Goal: Transaction & Acquisition: Purchase product/service

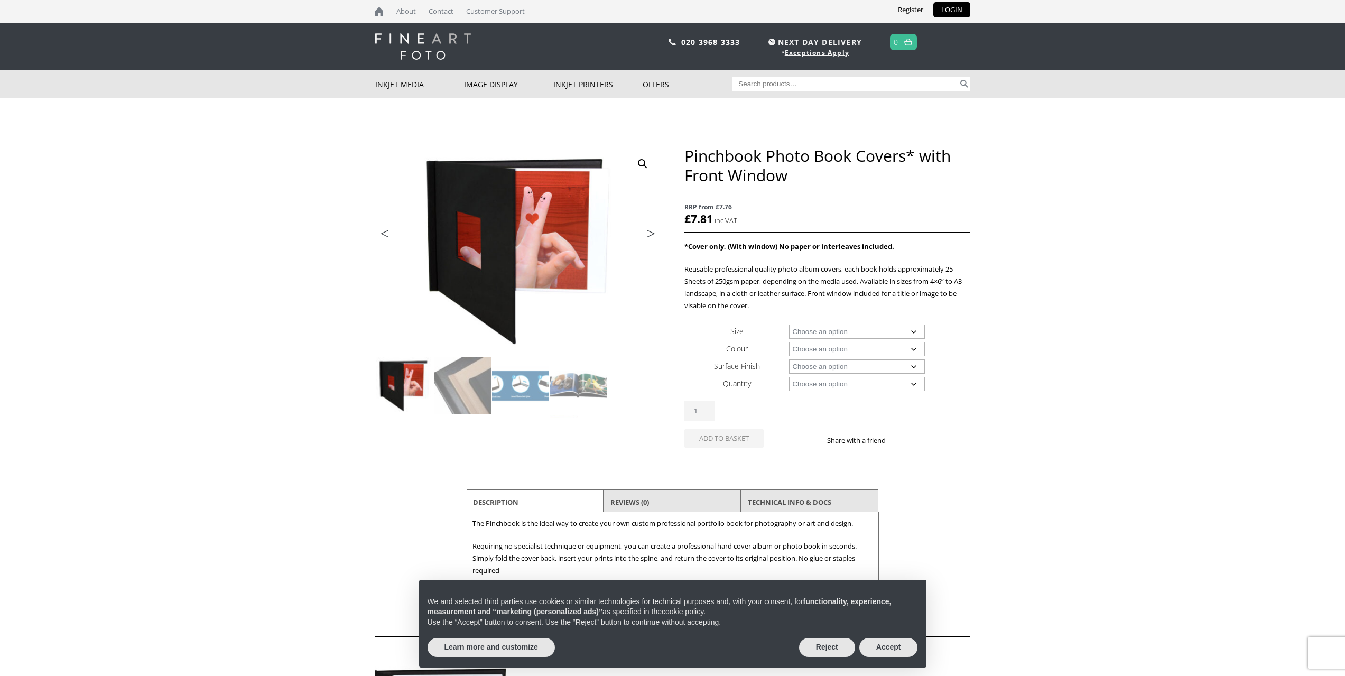
click at [915, 327] on select "Choose an option A4 Landscape A3 Landscape 8" x 8" 8" x 10" 8" x 12" 12" x 12"" at bounding box center [857, 331] width 136 height 14
click at [789, 324] on select "Choose an option A4 Landscape A3 Landscape 8" x 8" 8" x 10" 8" x 12" 12" x 12"" at bounding box center [857, 331] width 136 height 14
select select "a4-landscape"
click at [900, 352] on select "Choose an option Black" at bounding box center [857, 349] width 136 height 14
select select "black"
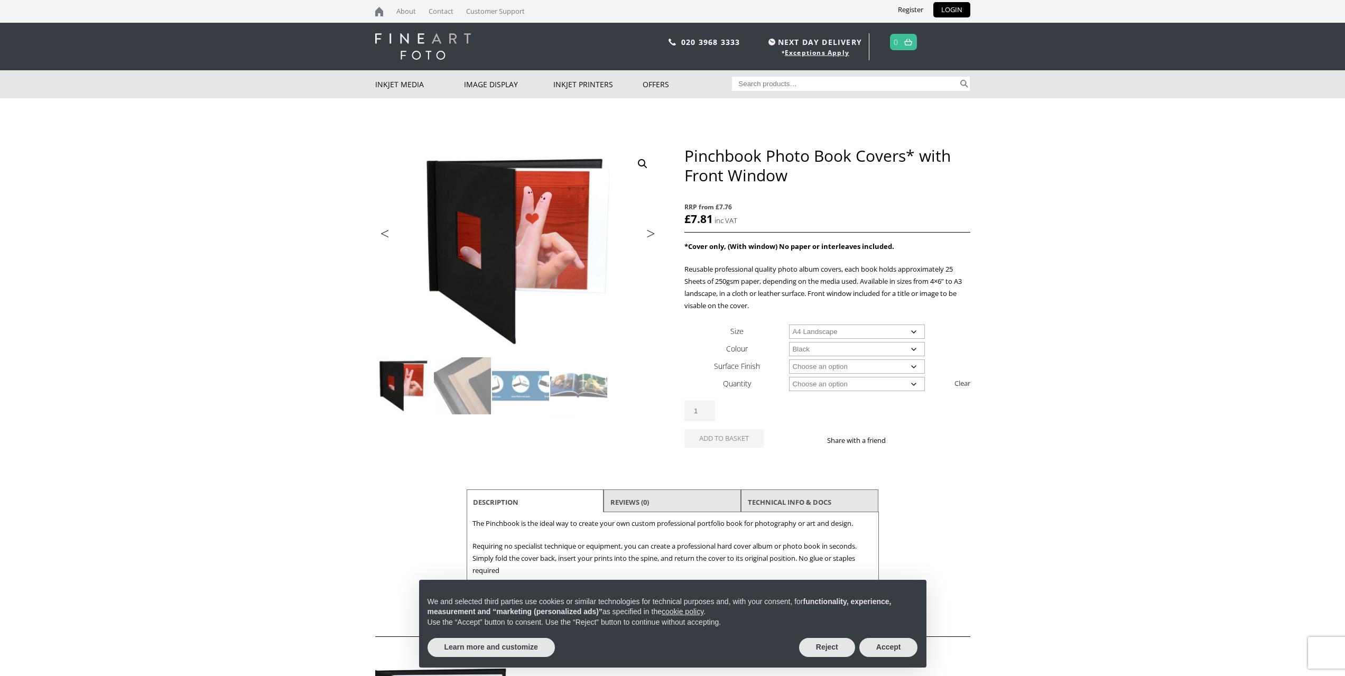
click at [789, 342] on select "Choose an option Black" at bounding box center [857, 349] width 136 height 14
select select "a4-landscape"
click at [876, 365] on select "Choose an option Leather" at bounding box center [857, 366] width 136 height 14
select select "leather"
click at [789, 359] on select "Choose an option Leather" at bounding box center [857, 366] width 136 height 14
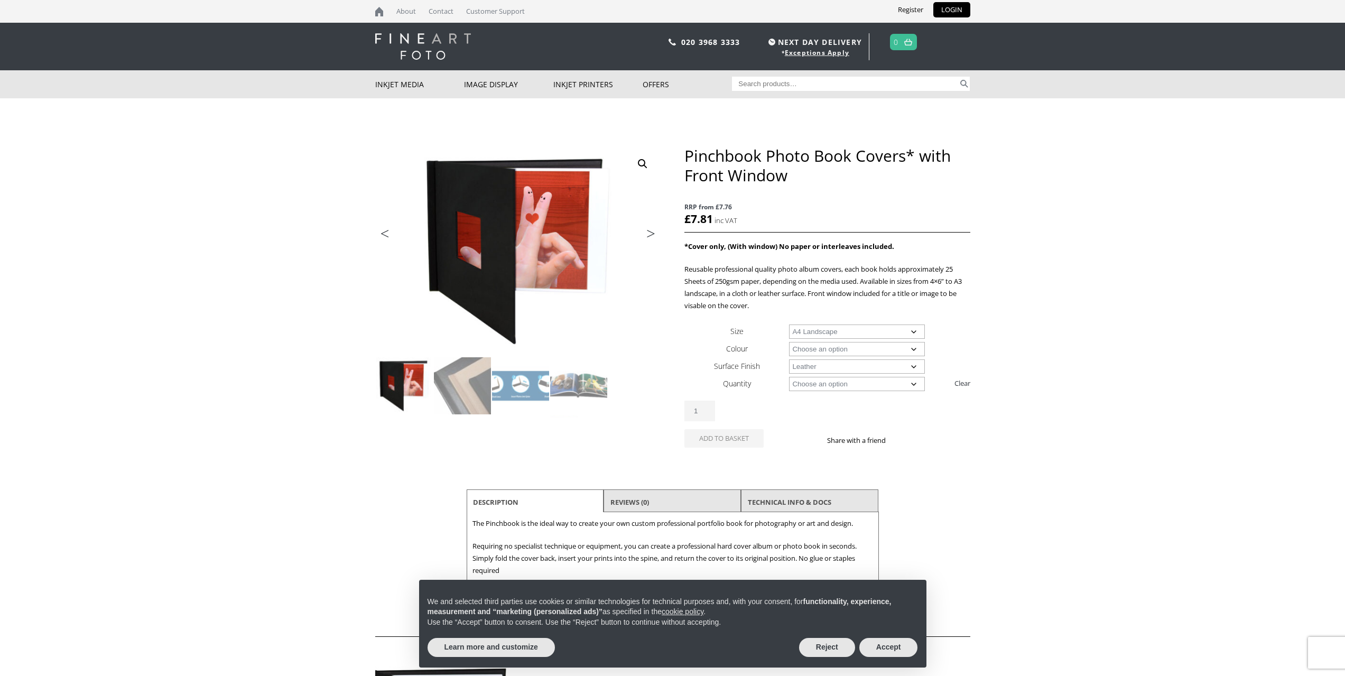
select select "a4-landscape"
click at [866, 380] on select "Choose an option 1 Book 5 Books" at bounding box center [857, 384] width 136 height 14
select select "5-books"
click at [789, 377] on select "Choose an option 1 Book 5 Books" at bounding box center [857, 384] width 136 height 14
select select "a4-landscape"
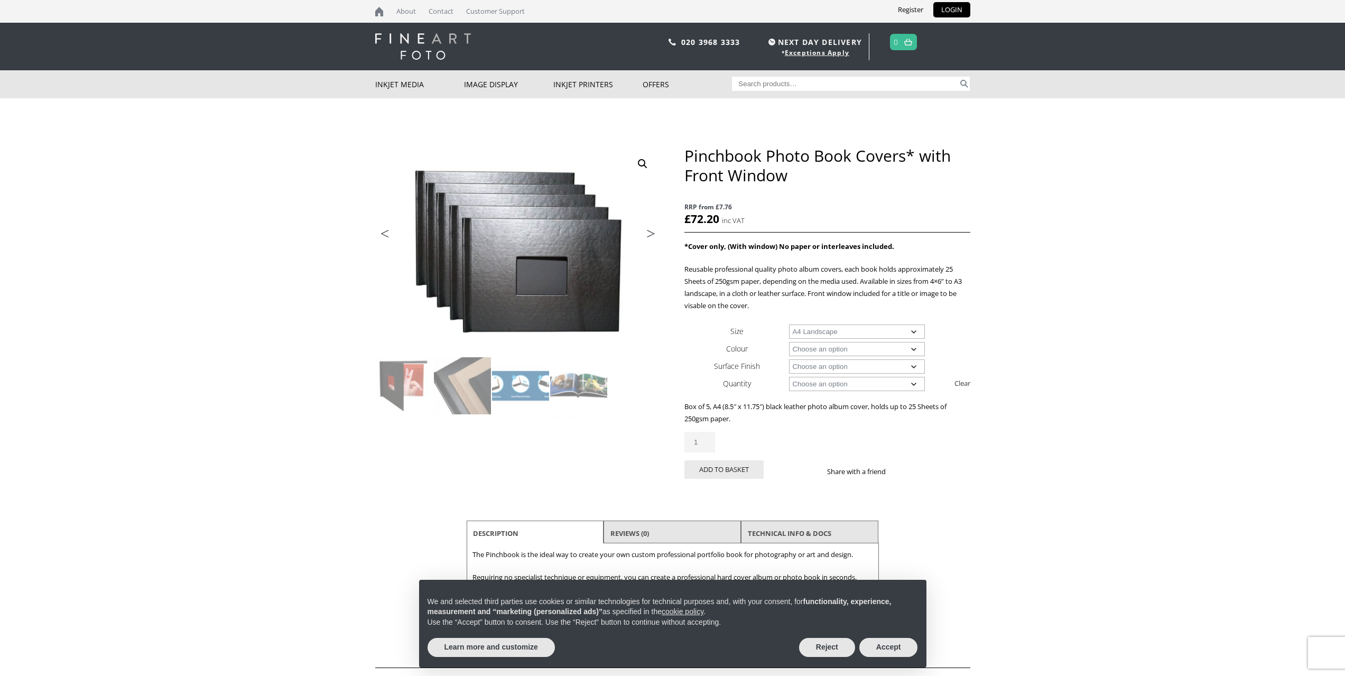
click at [899, 338] on select "Choose an option A4 Landscape A3 Landscape" at bounding box center [857, 331] width 136 height 14
click at [878, 332] on select "Choose an option A4 Landscape A3 Landscape" at bounding box center [857, 331] width 136 height 14
click at [789, 324] on select "Choose an option A4 Landscape A3 Landscape" at bounding box center [857, 331] width 136 height 14
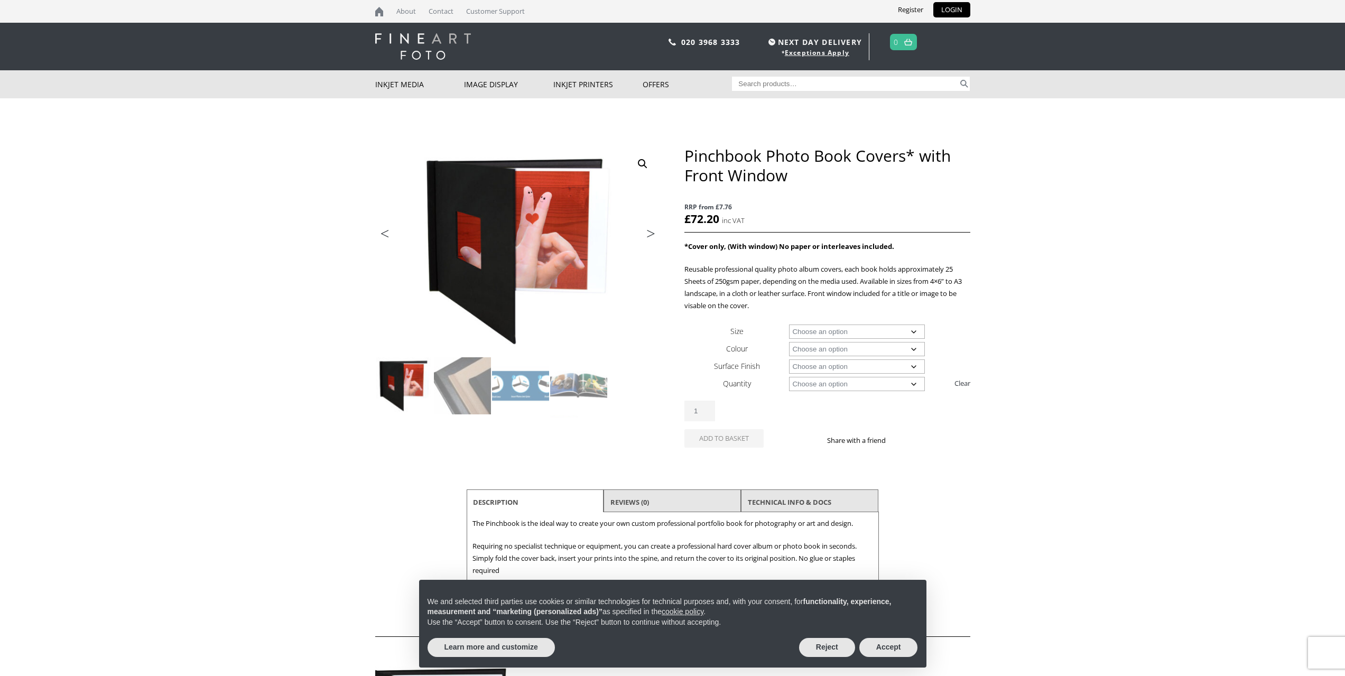
click at [869, 332] on select "Choose an option A4 Landscape A3 Landscape" at bounding box center [857, 331] width 136 height 14
click at [789, 324] on select "Choose an option A4 Landscape A3 Landscape" at bounding box center [857, 331] width 136 height 14
select select "a4-landscape"
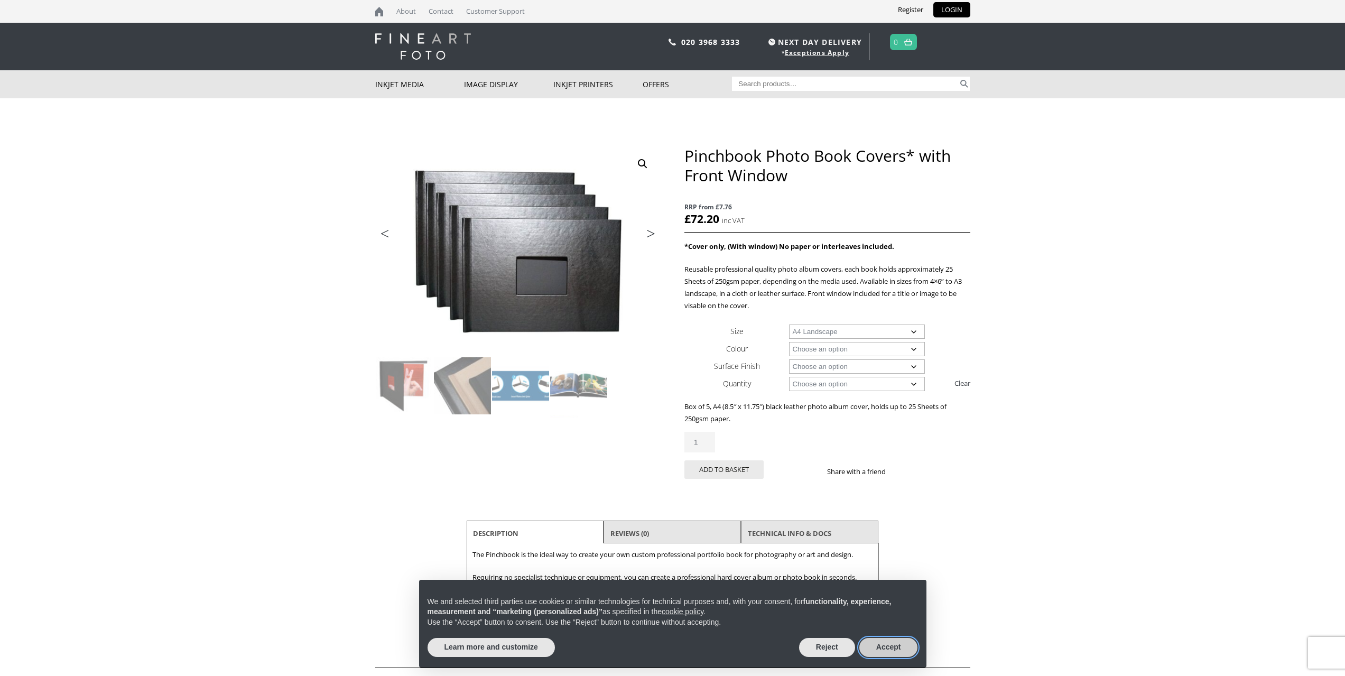
click at [878, 646] on button "Accept" at bounding box center [888, 647] width 59 height 19
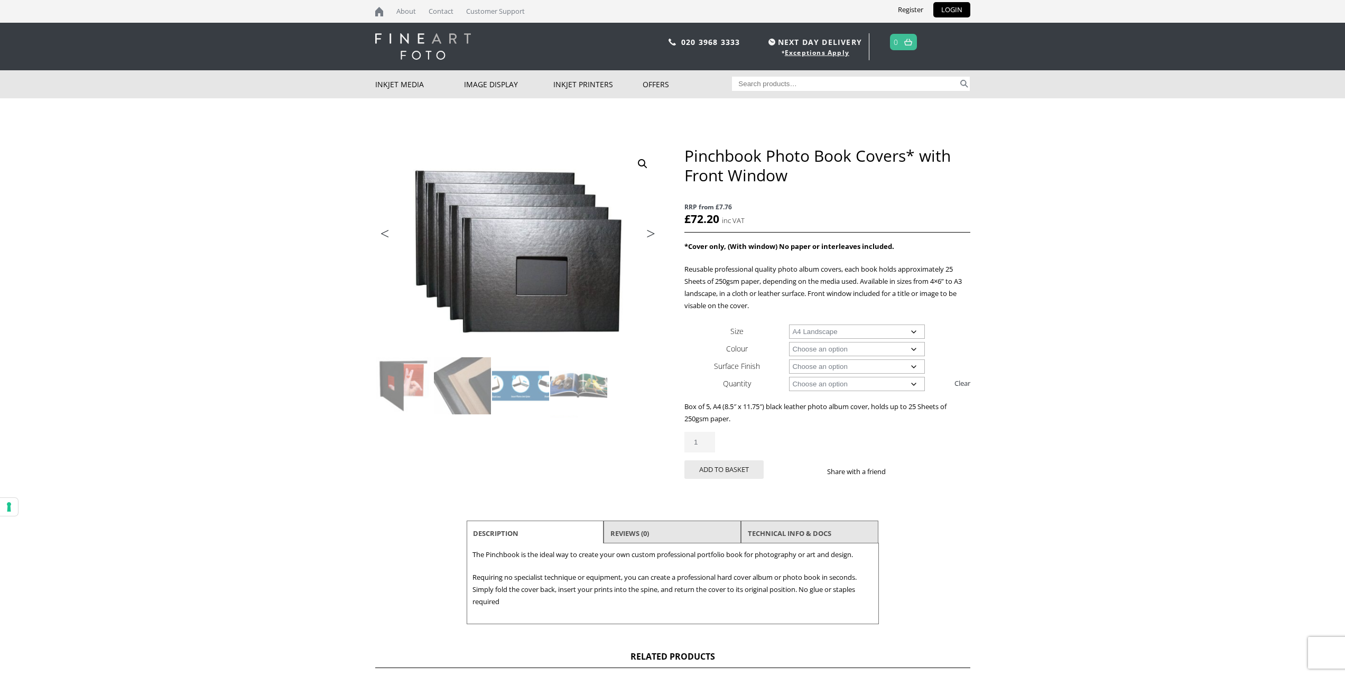
click at [917, 386] on select "Choose an option 1 Book 5 Books" at bounding box center [857, 384] width 136 height 14
click at [966, 384] on link "Clear" at bounding box center [962, 383] width 16 height 17
select select
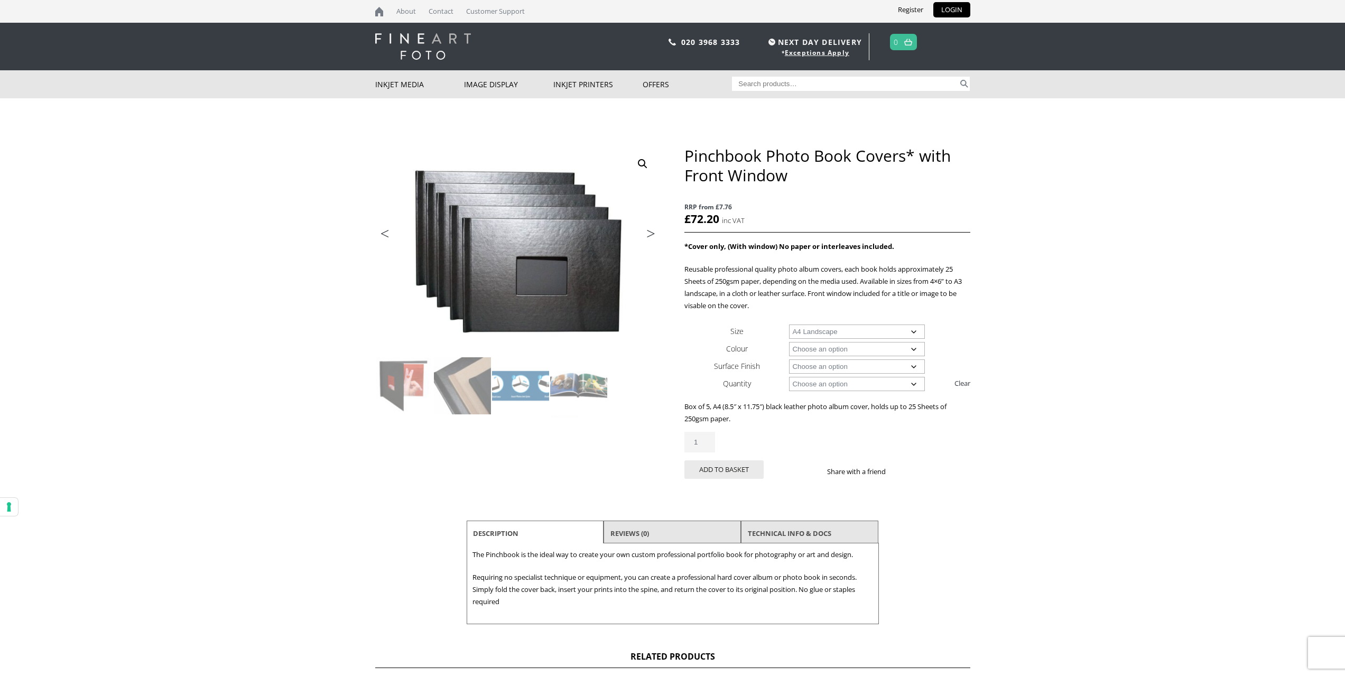
select select
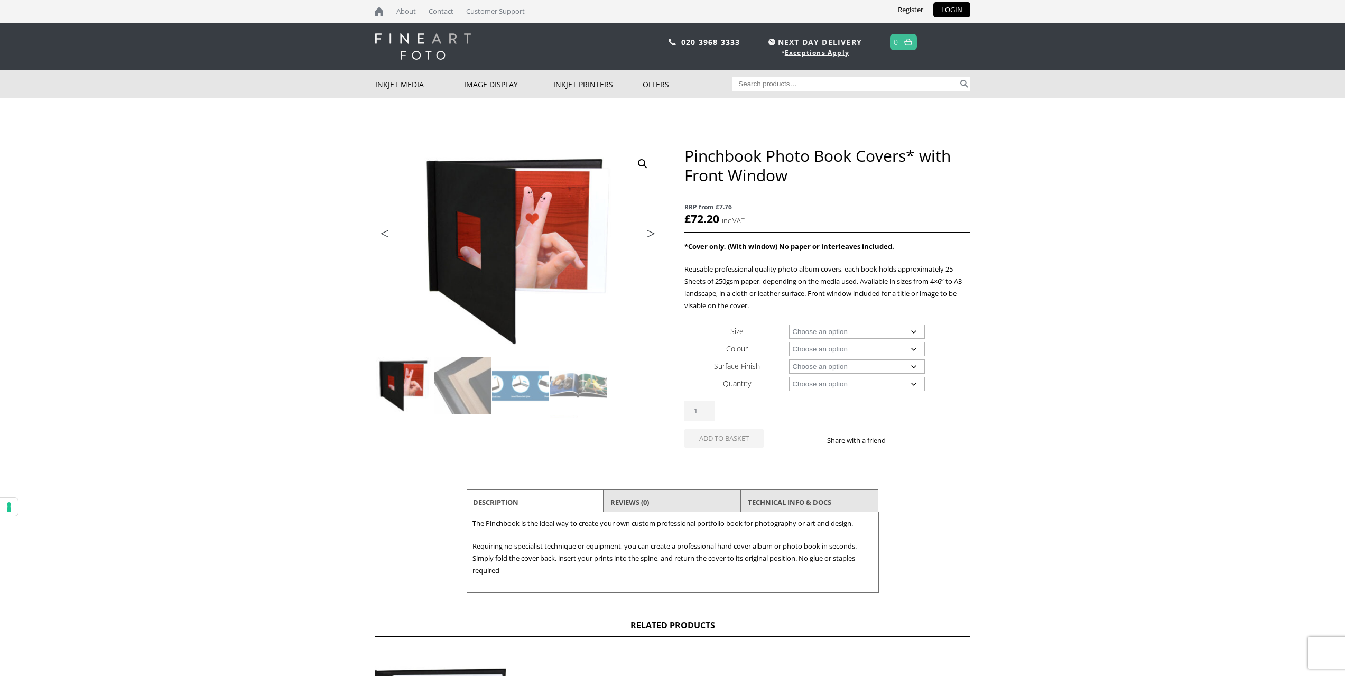
click at [889, 321] on div "Pinchbook Photo Book Covers* with Front Window RRP from £7.76 £ 72.20 inc VAT *…" at bounding box center [826, 309] width 285 height 327
click at [889, 327] on select "Choose an option A4 Landscape A3 Landscape 8" x 8" 8" x 10" 8" x 12" 12" x 12"" at bounding box center [857, 331] width 136 height 14
click at [789, 324] on select "Choose an option A4 Landscape A3 Landscape 8" x 8" 8" x 10" 8" x 12" 12" x 12"" at bounding box center [857, 331] width 136 height 14
select select "8-x-12"
click at [862, 348] on select "Choose an option Black" at bounding box center [857, 349] width 136 height 14
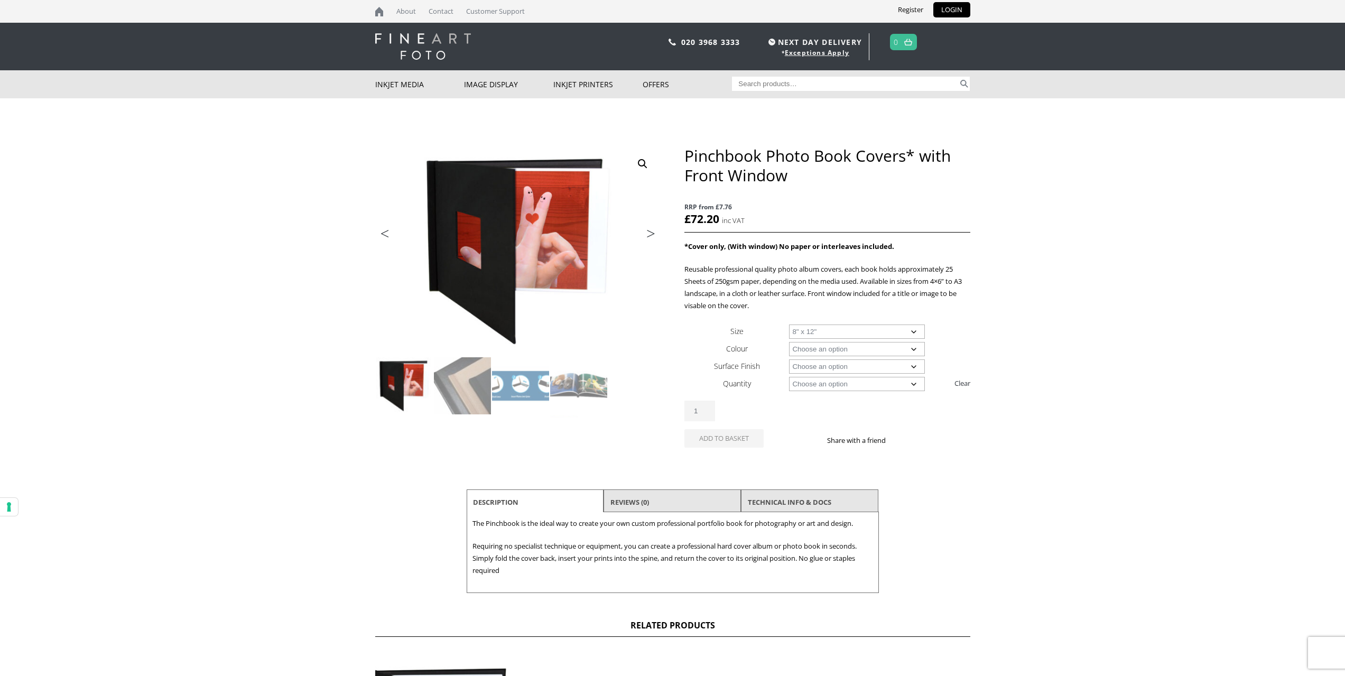
select select "black"
click at [789, 342] on select "Choose an option Black" at bounding box center [857, 349] width 136 height 14
select select "8-x-12"
click at [859, 369] on select "Choose an option Cloth" at bounding box center [857, 366] width 136 height 14
select select "cloth"
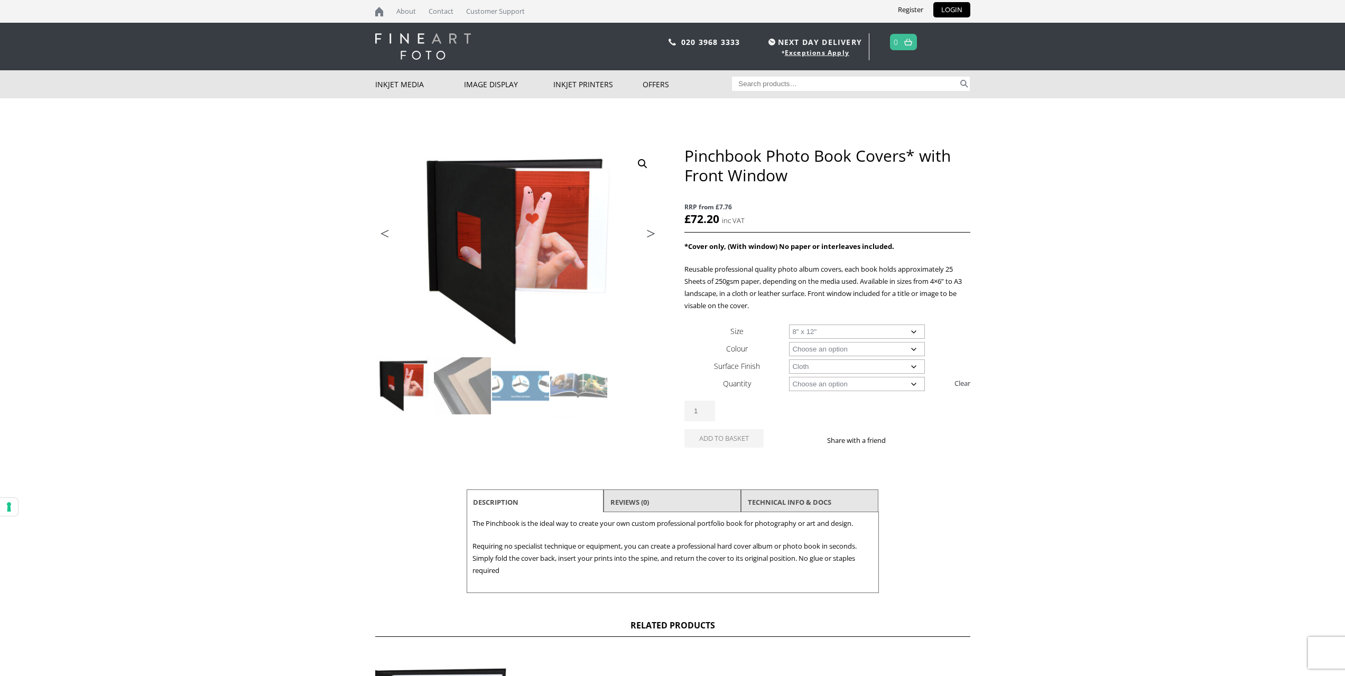
click at [789, 359] on select "Choose an option Cloth" at bounding box center [857, 366] width 136 height 14
select select "8-x-12"
click at [852, 384] on select "Choose an option 1 Book 5 Books" at bounding box center [857, 384] width 136 height 14
click at [837, 432] on div "Share with a friend" at bounding box center [862, 439] width 71 height 15
click at [867, 382] on select "Choose an option 1 Book 5 Books" at bounding box center [857, 384] width 136 height 14
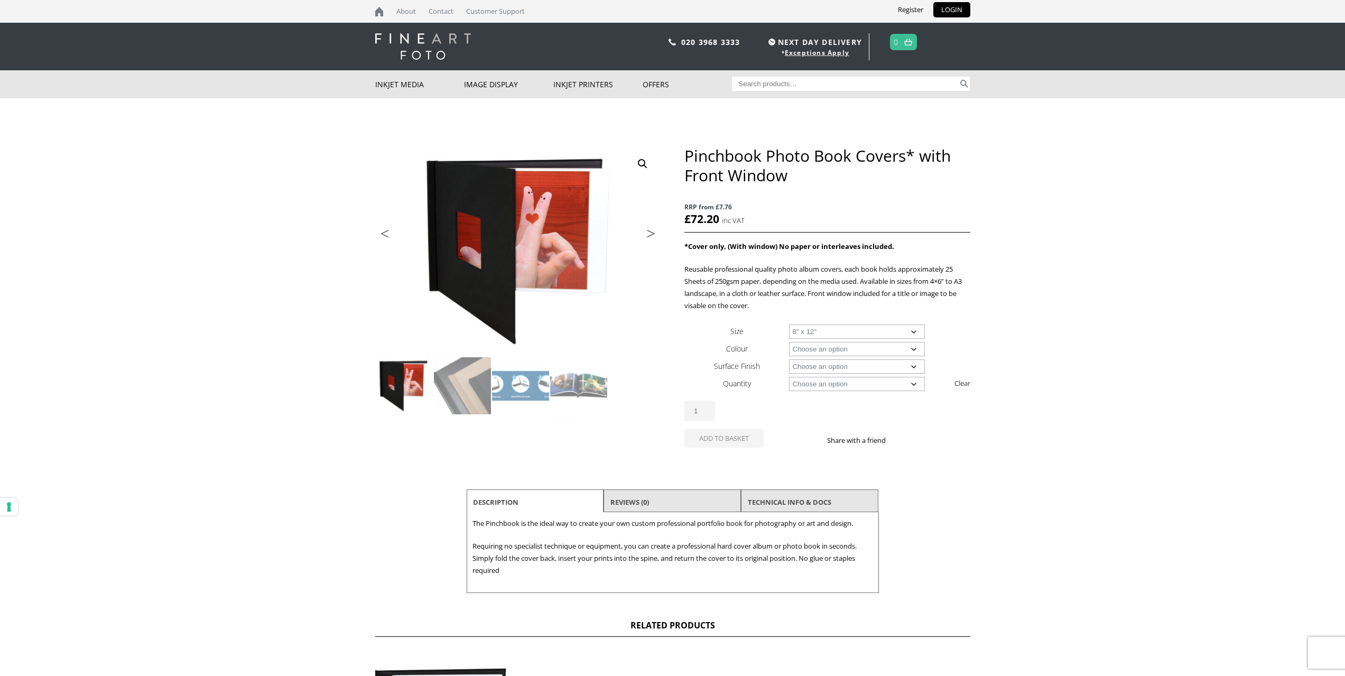
select select "5-books"
click at [789, 377] on select "Choose an option 1 Book 5 Books" at bounding box center [857, 384] width 136 height 14
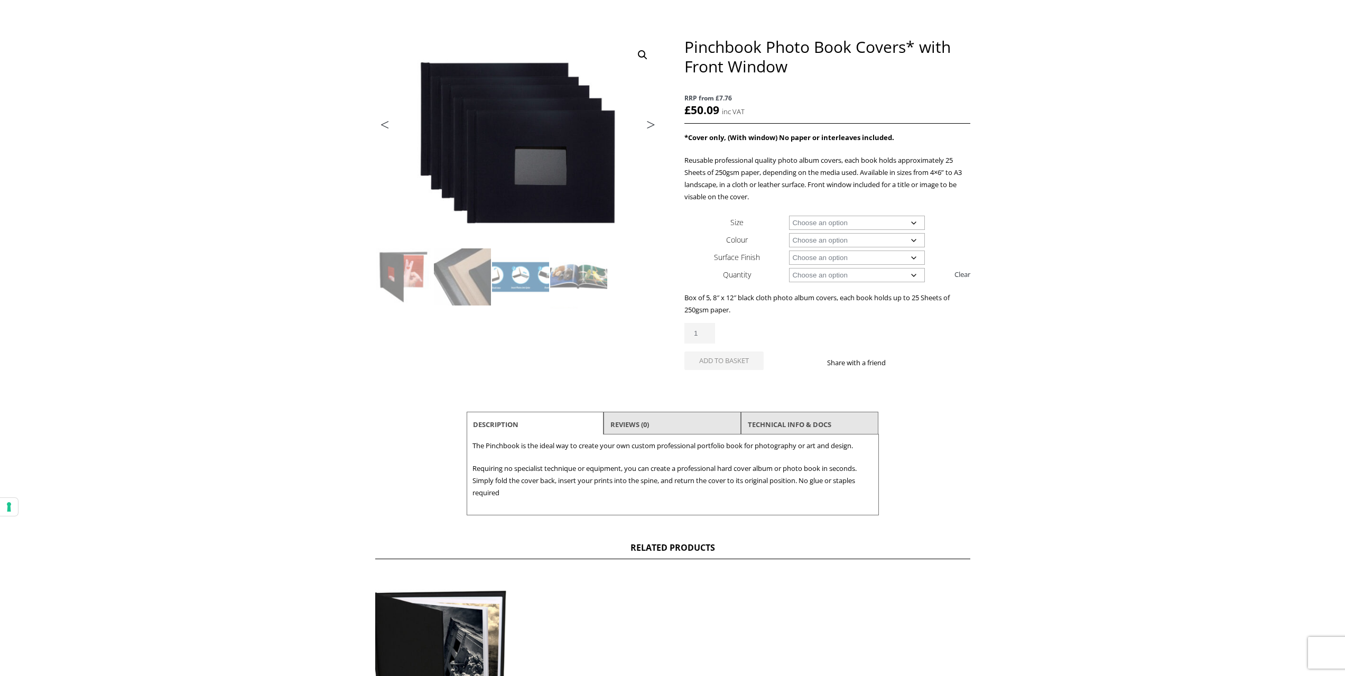
scroll to position [106, 0]
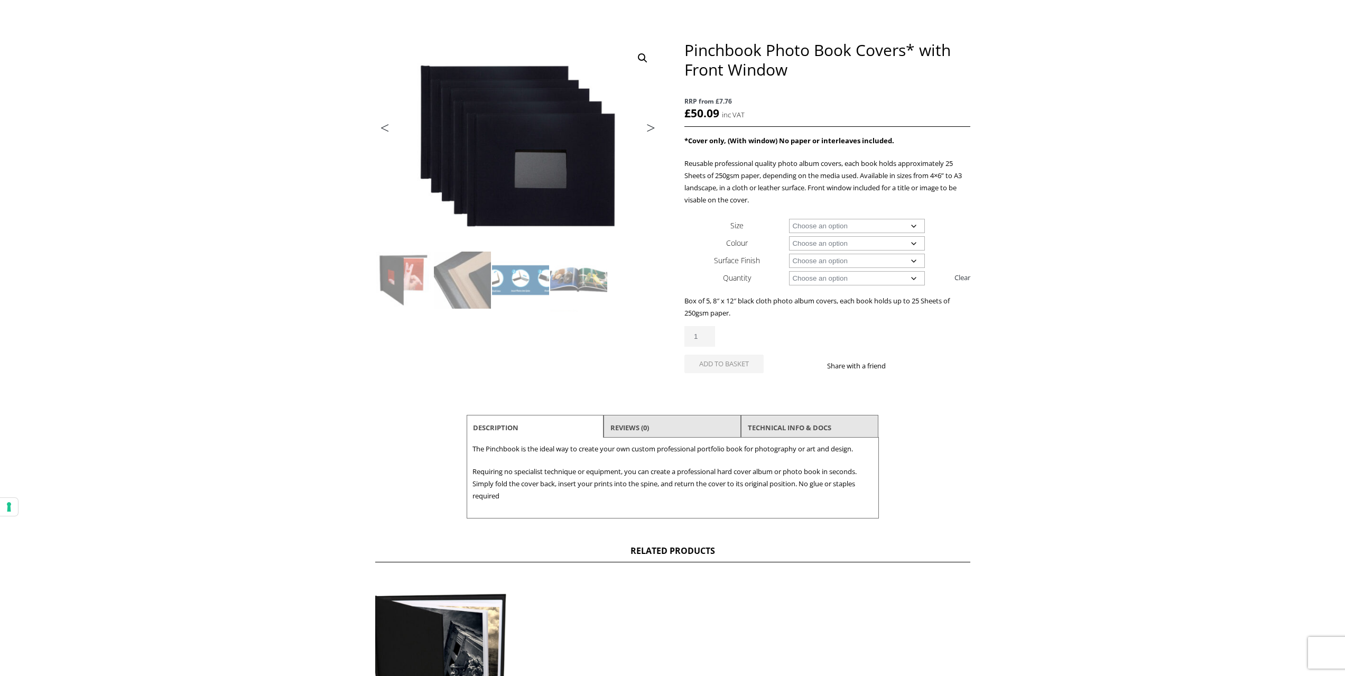
click at [701, 336] on input "1" at bounding box center [699, 336] width 31 height 21
click at [709, 332] on input "1" at bounding box center [699, 336] width 31 height 21
click at [710, 335] on input "2" at bounding box center [699, 336] width 31 height 21
click at [710, 333] on input "3" at bounding box center [699, 336] width 31 height 21
click at [710, 333] on input "4" at bounding box center [699, 336] width 31 height 21
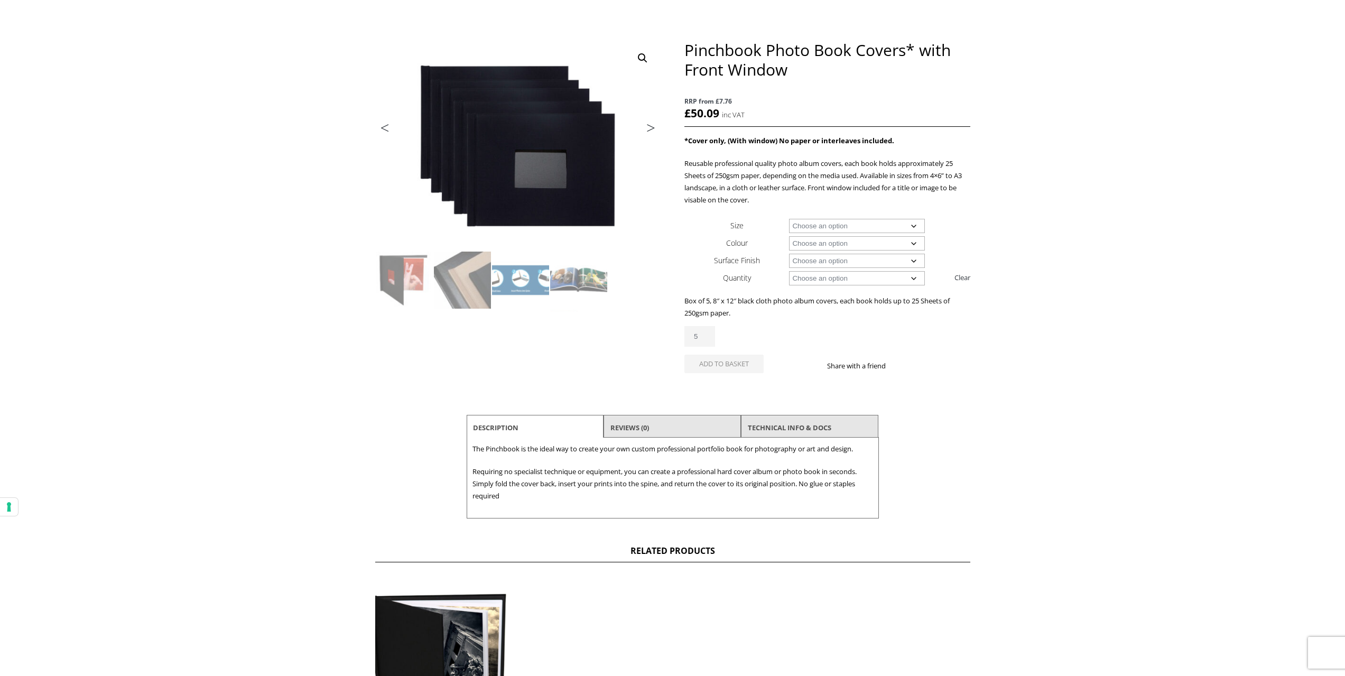
click at [710, 333] on input "5" at bounding box center [699, 336] width 31 height 21
click at [710, 333] on input "6" at bounding box center [699, 336] width 31 height 21
click at [710, 333] on input "7" at bounding box center [699, 336] width 31 height 21
click at [710, 333] on input "8" at bounding box center [699, 336] width 31 height 21
click at [710, 333] on input "9" at bounding box center [699, 336] width 31 height 21
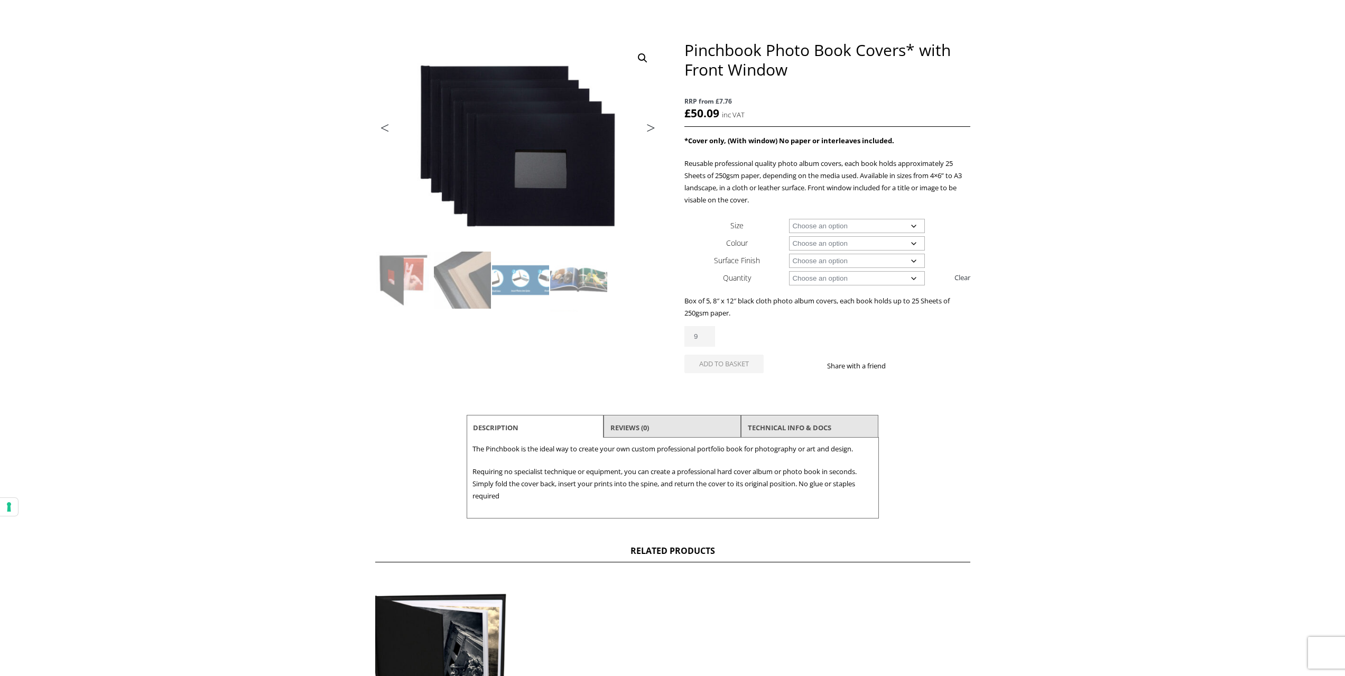
click at [709, 342] on input "9" at bounding box center [699, 336] width 31 height 21
click at [708, 338] on input "8" at bounding box center [699, 336] width 31 height 21
click at [708, 338] on input "7" at bounding box center [699, 336] width 31 height 21
click at [708, 338] on input "6" at bounding box center [699, 336] width 31 height 21
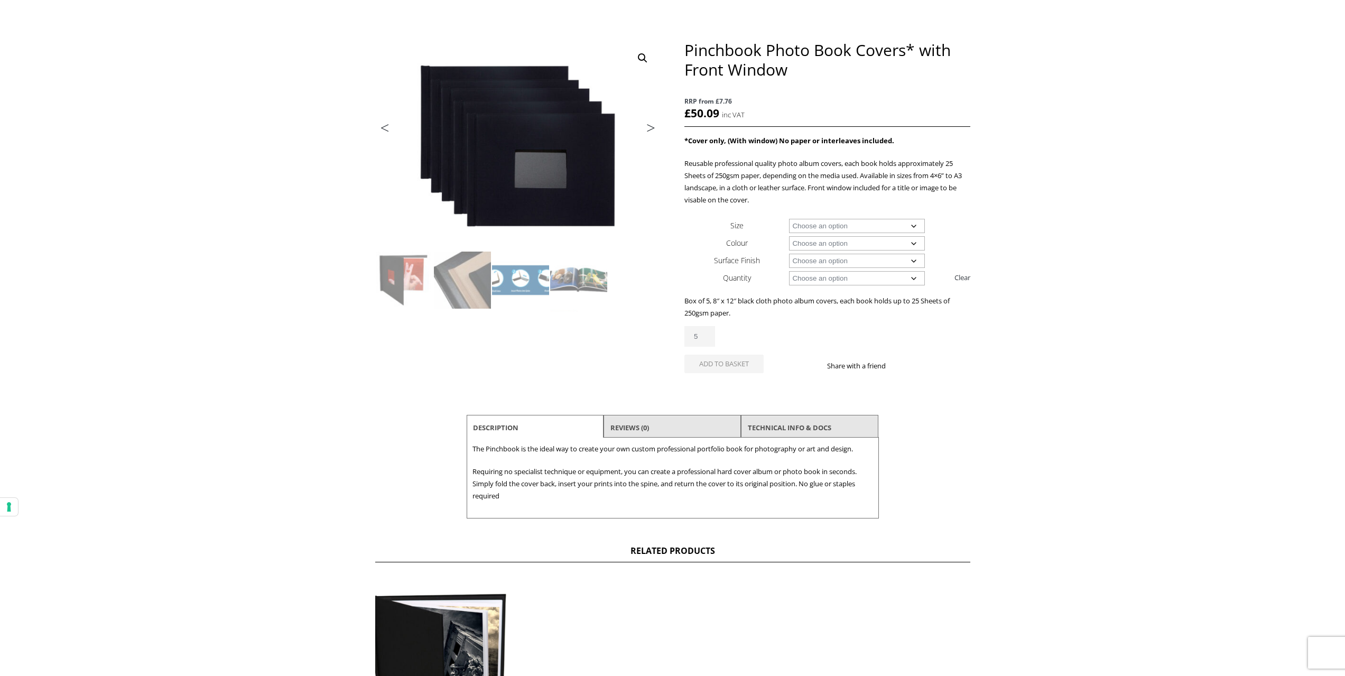
click at [708, 338] on input "5" at bounding box center [699, 336] width 31 height 21
click at [708, 338] on input "4" at bounding box center [699, 336] width 31 height 21
click at [708, 338] on input "3" at bounding box center [699, 336] width 31 height 21
type input "2"
click at [708, 338] on input "2" at bounding box center [699, 336] width 31 height 21
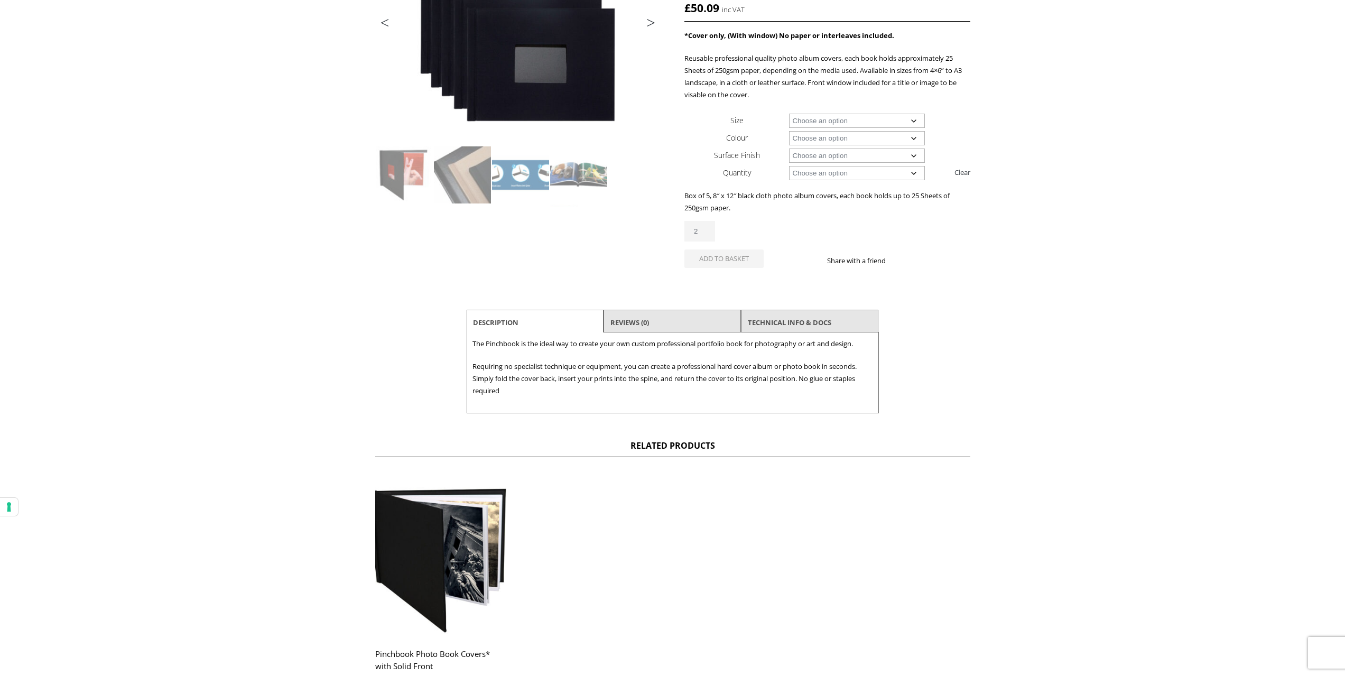
scroll to position [180, 0]
